Goal: Check status: Check status

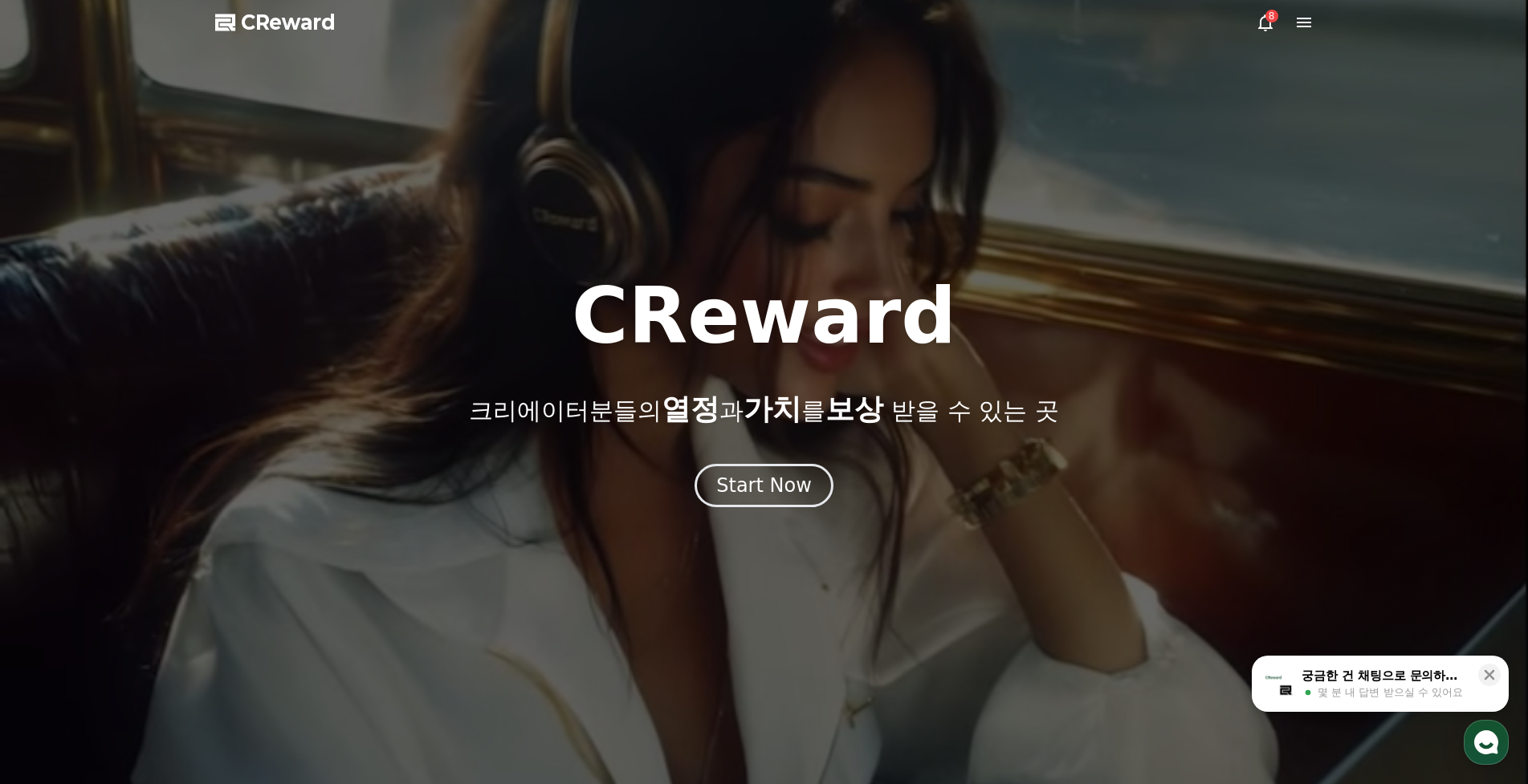
click at [1263, 24] on icon at bounding box center [1264, 22] width 19 height 19
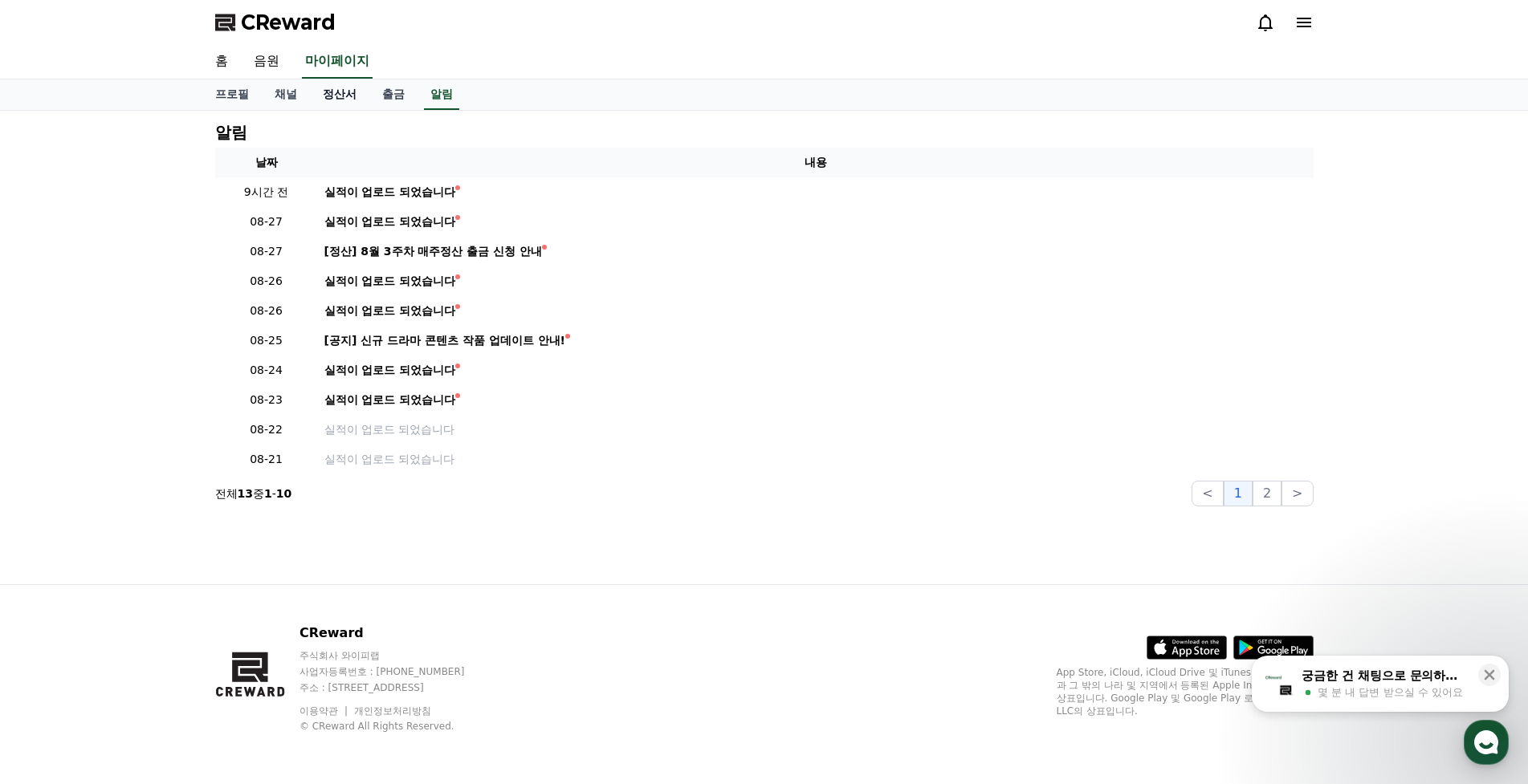
click at [331, 103] on link "정산서" at bounding box center [340, 94] width 60 height 31
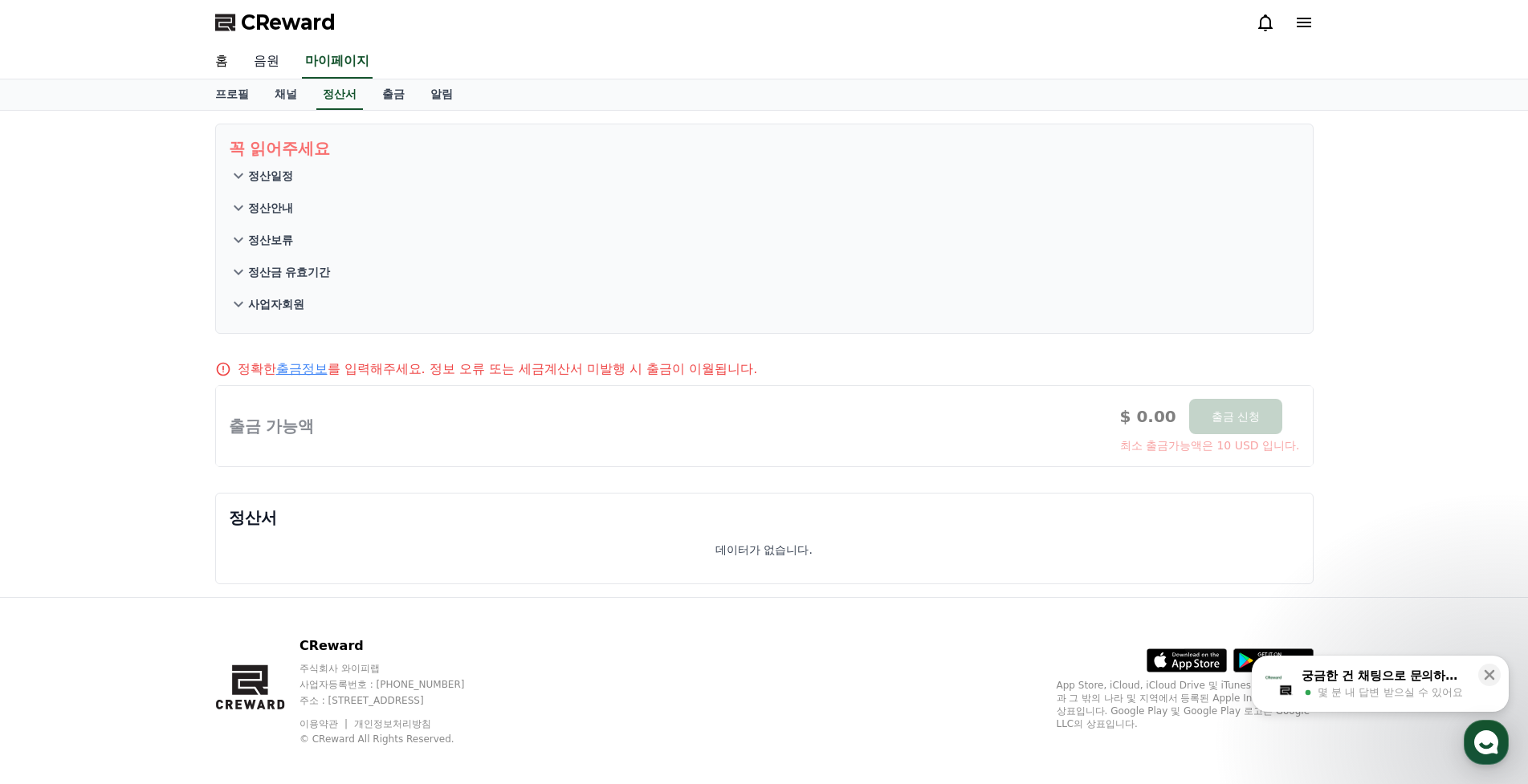
click at [281, 57] on link "음원" at bounding box center [266, 61] width 51 height 34
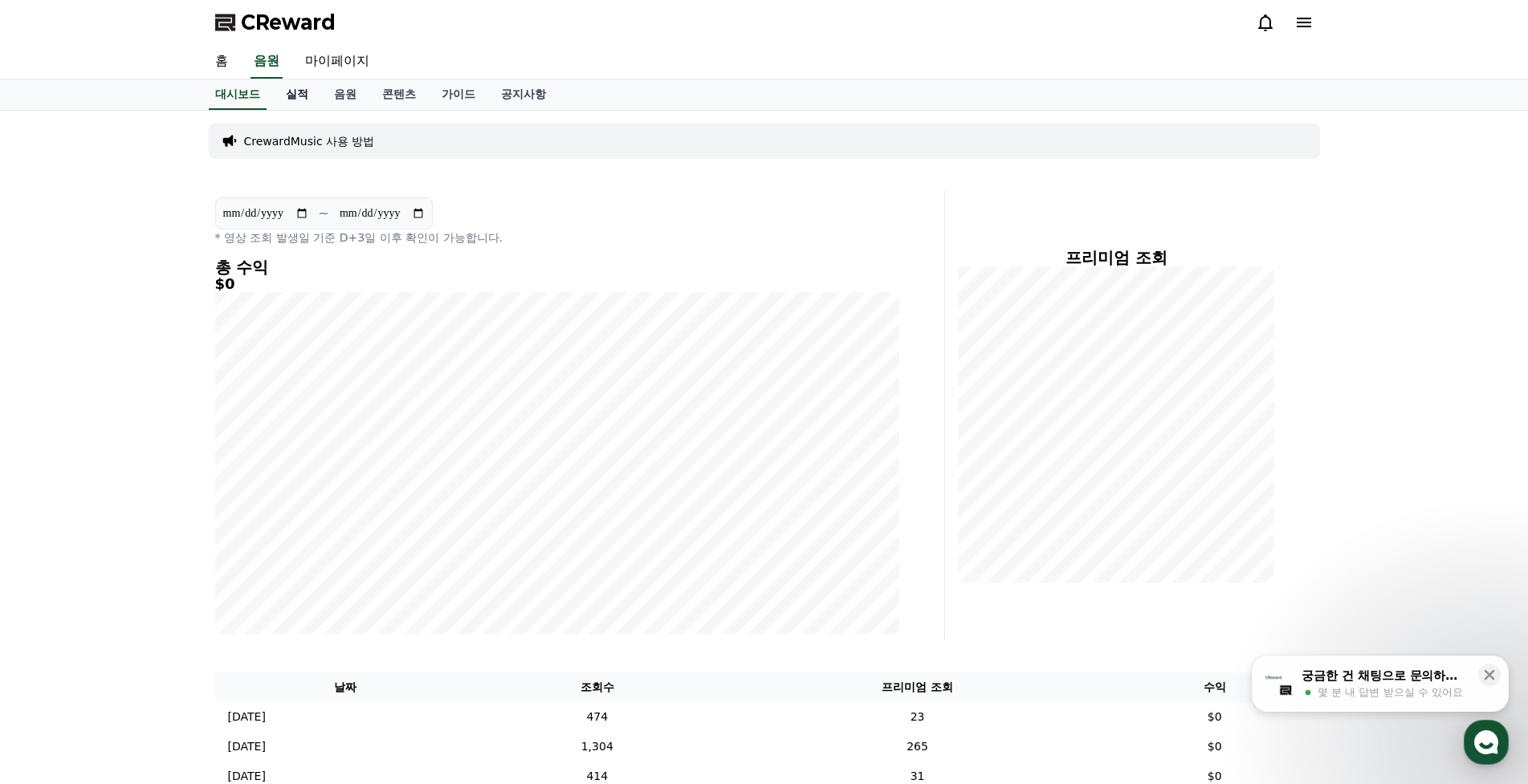
click at [298, 95] on link "실적" at bounding box center [297, 94] width 48 height 31
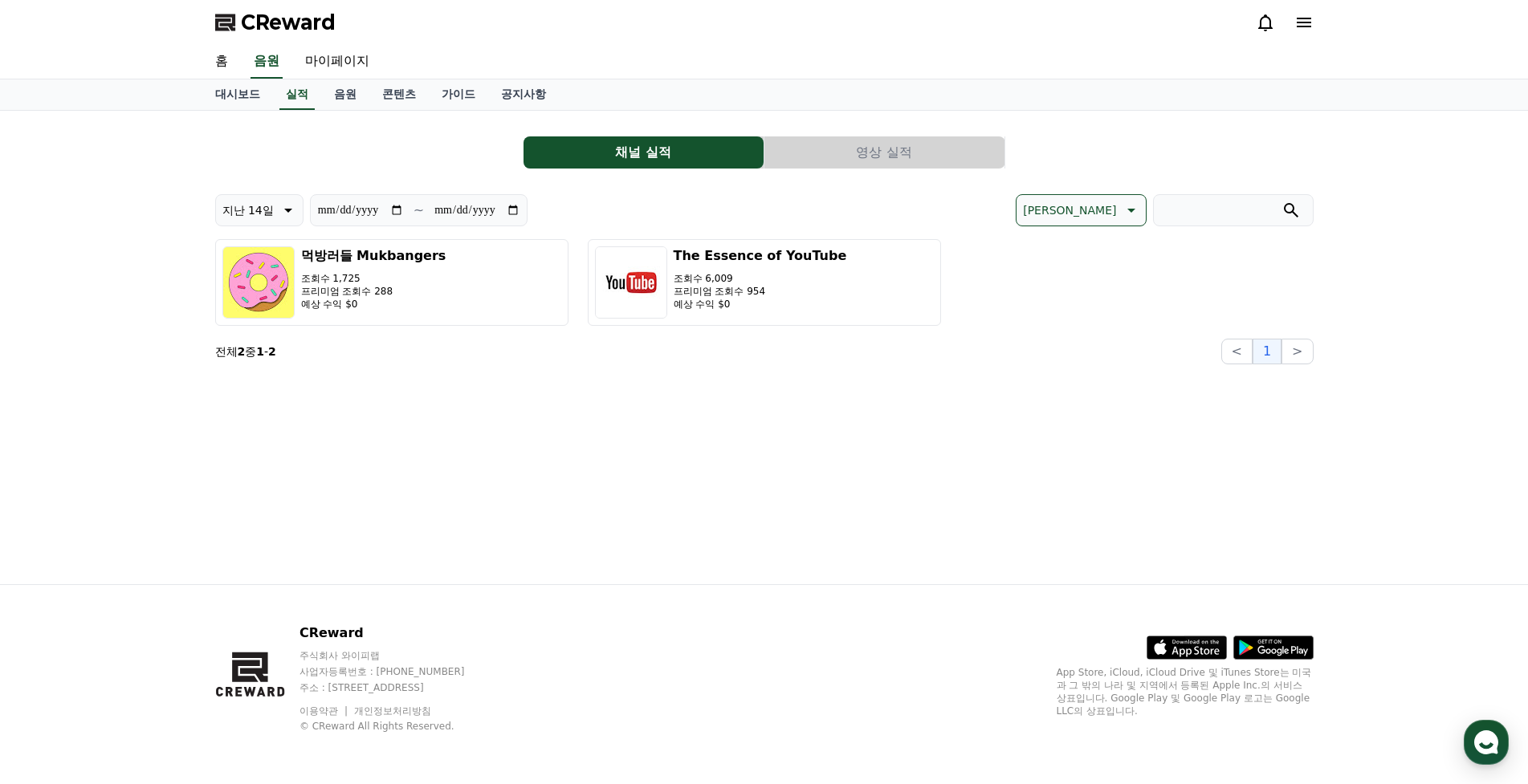
click at [895, 139] on button "영상 실적" at bounding box center [884, 152] width 240 height 32
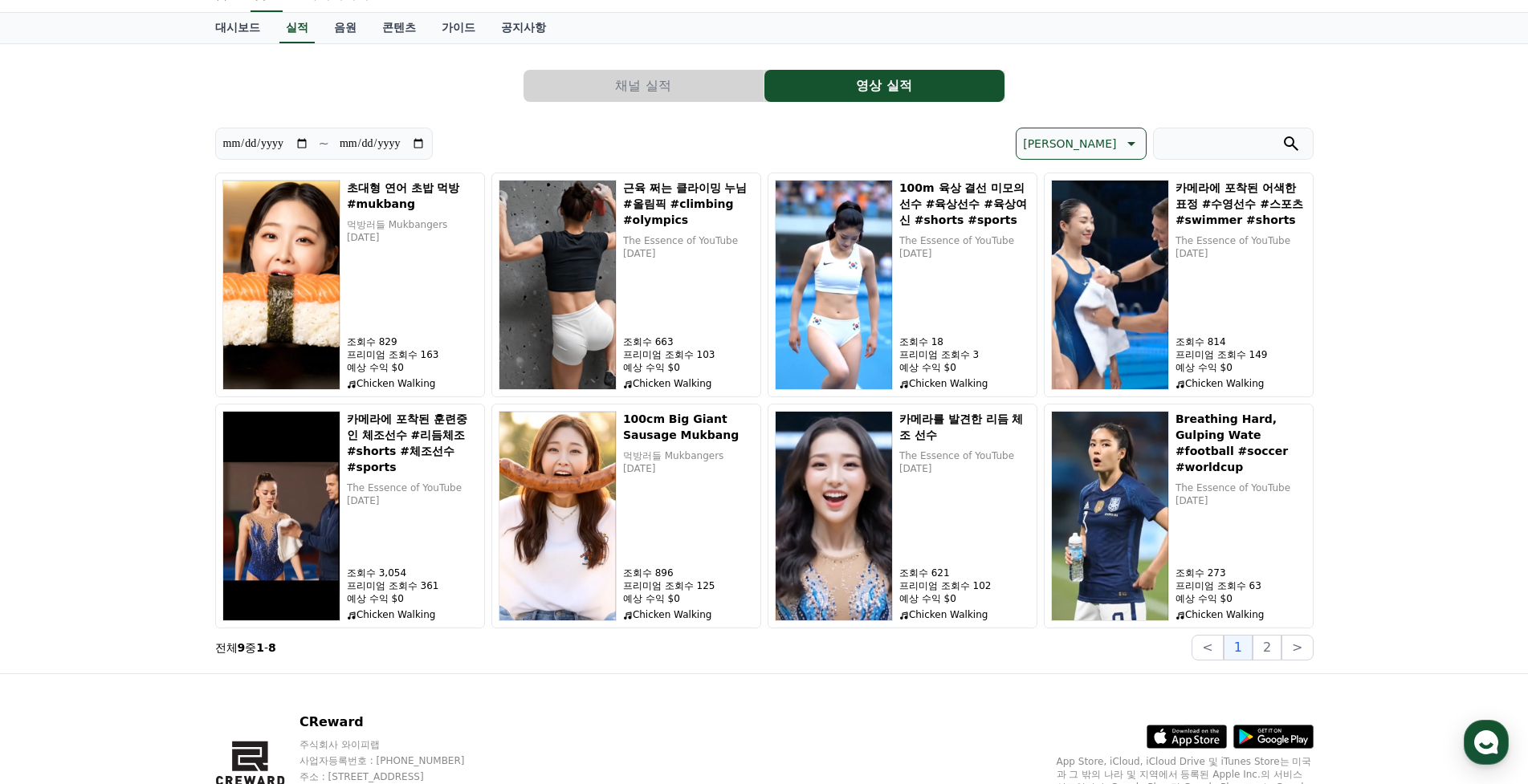
scroll to position [155, 0]
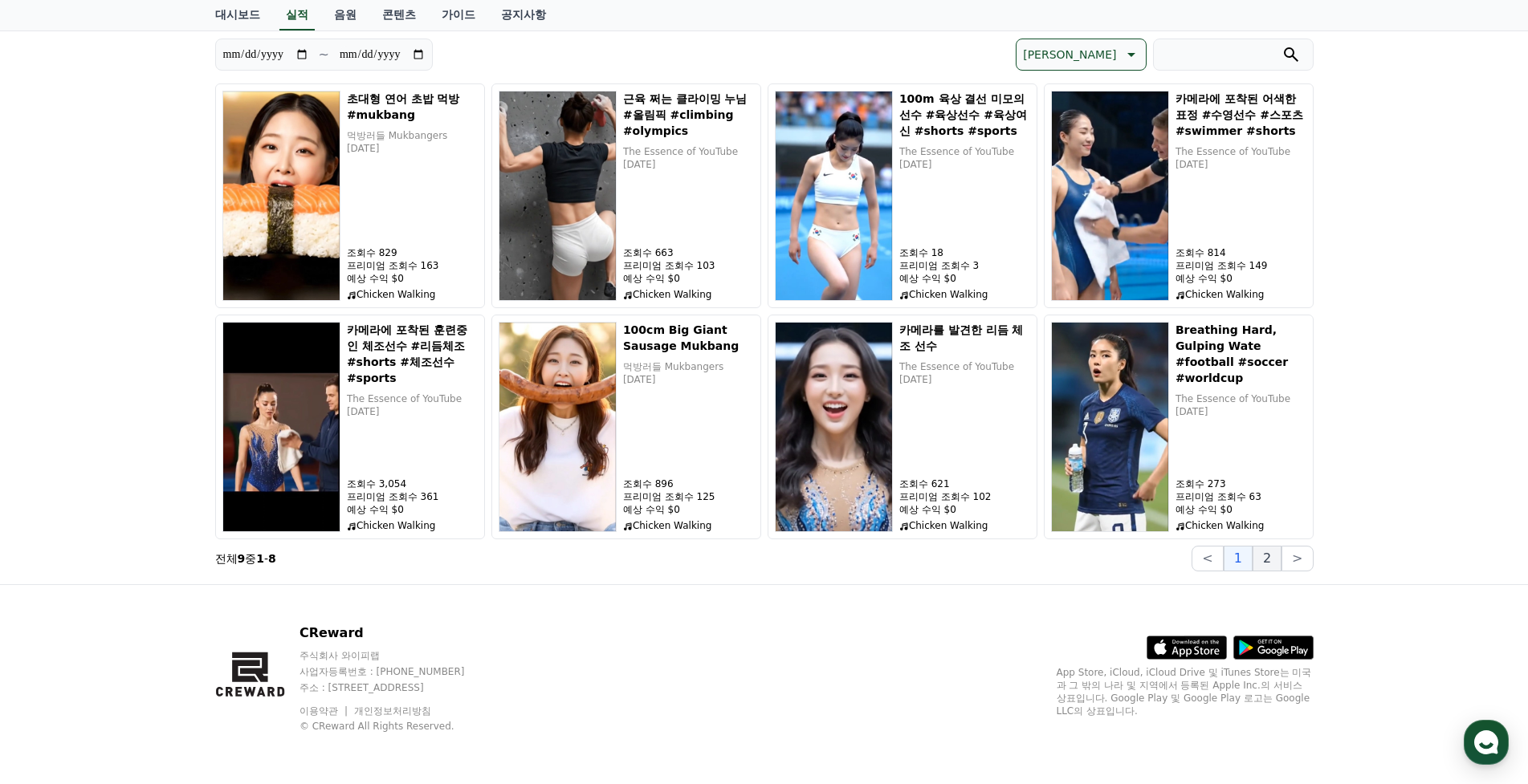
click at [1282, 564] on button "2" at bounding box center [1297, 558] width 31 height 26
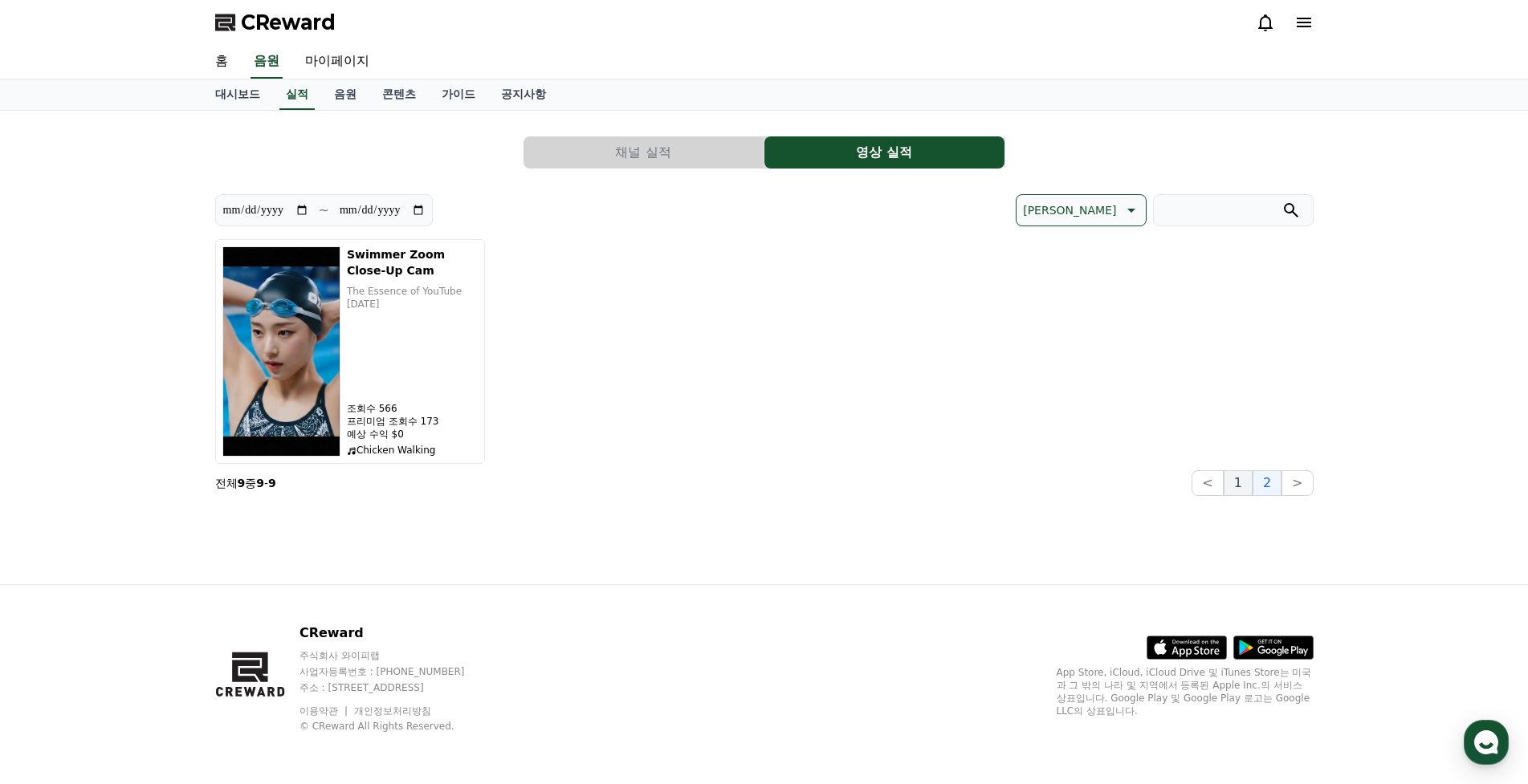
click at [1245, 487] on button "1" at bounding box center [1238, 482] width 29 height 26
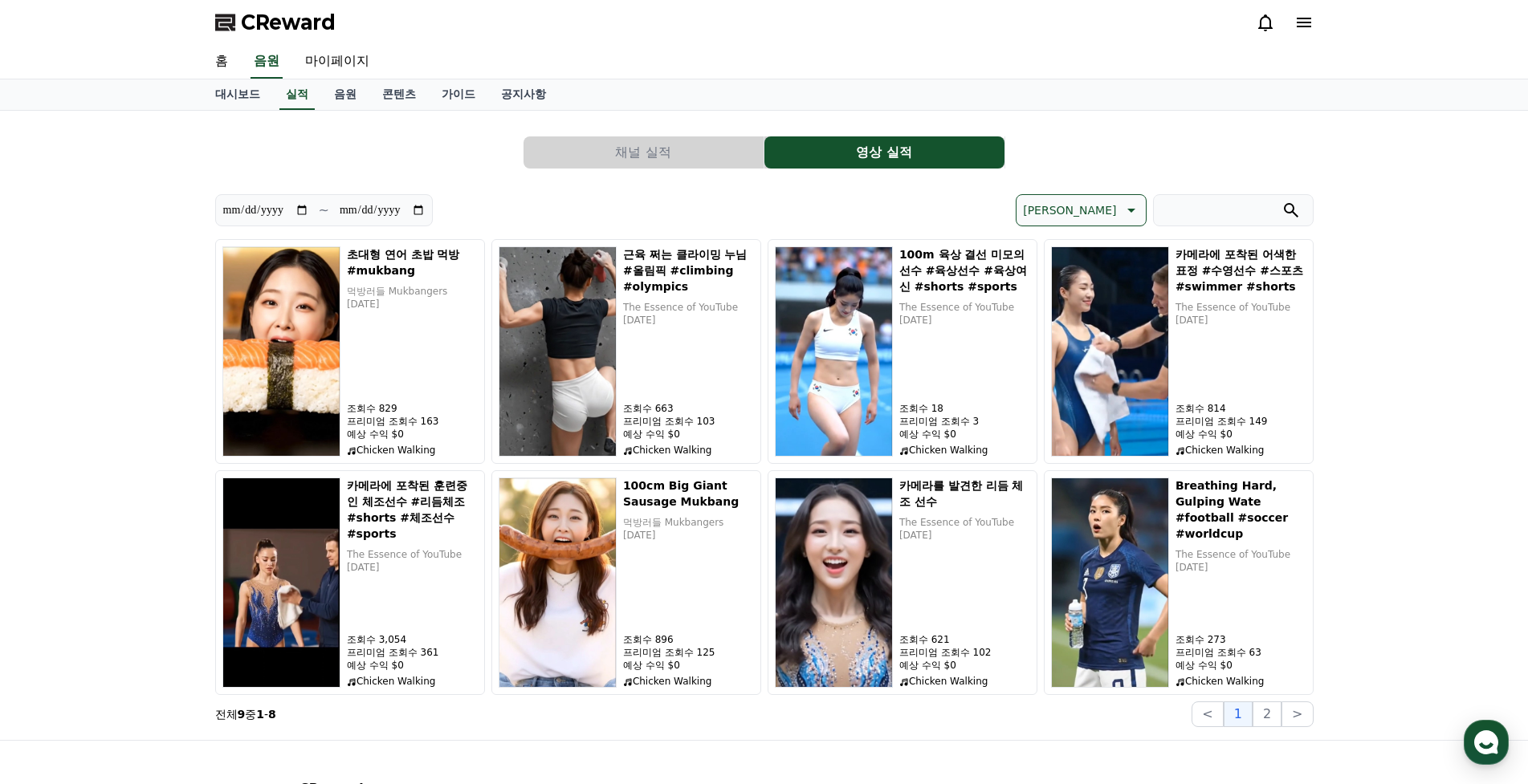
scroll to position [80, 0]
